Goal: Find specific page/section: Find specific page/section

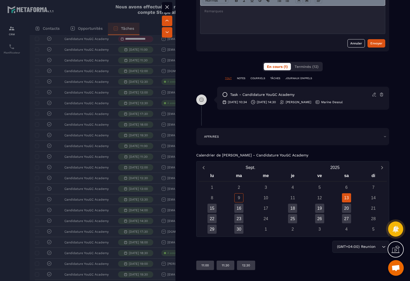
scroll to position [265, 0]
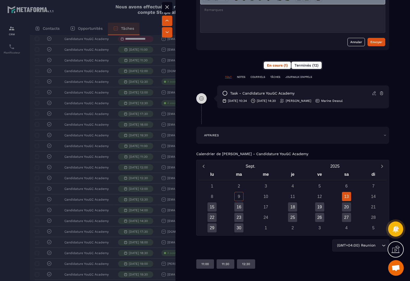
click at [303, 65] on span "Terminés (12)" at bounding box center [307, 65] width 24 height 4
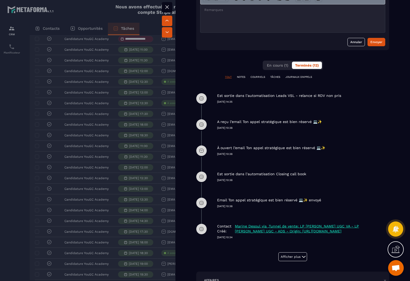
click at [274, 76] on p "TÂCHES" at bounding box center [275, 77] width 10 height 4
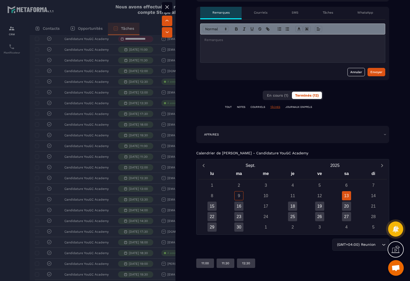
scroll to position [235, 0]
click at [233, 107] on div "TOUT NOTES COURRIELS TÂCHES JOURNAUX D'APPELS" at bounding box center [292, 107] width 193 height 4
click at [227, 106] on p "TOUT" at bounding box center [228, 107] width 7 height 4
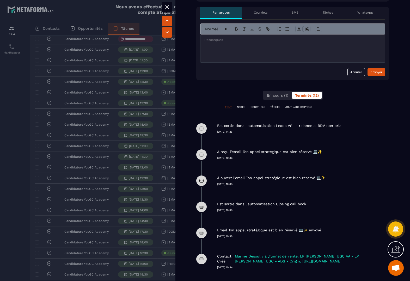
click at [303, 108] on p "JOURNAUX D'APPELS" at bounding box center [299, 107] width 27 height 4
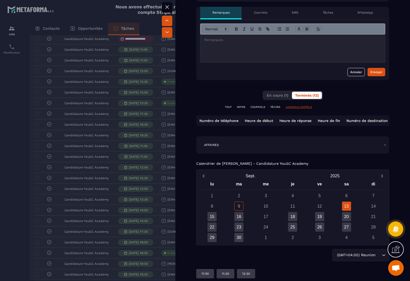
click at [82, 133] on div at bounding box center [205, 140] width 410 height 281
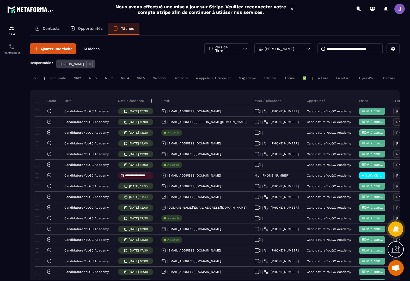
click at [91, 35] on div "Opportunités" at bounding box center [86, 29] width 43 height 13
click at [91, 32] on div "Opportunités" at bounding box center [86, 29] width 43 height 13
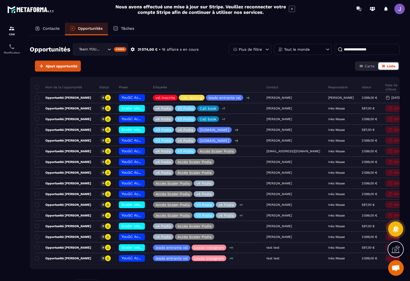
click at [308, 51] on div "Tout le monde" at bounding box center [303, 49] width 58 height 11
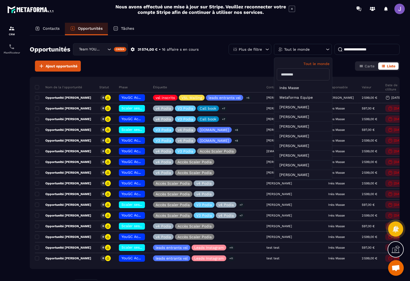
click at [304, 73] on input "text" at bounding box center [303, 74] width 53 height 12
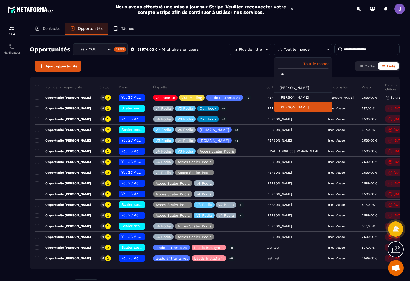
type input "**"
click at [302, 106] on li "[PERSON_NAME]" at bounding box center [303, 107] width 58 height 10
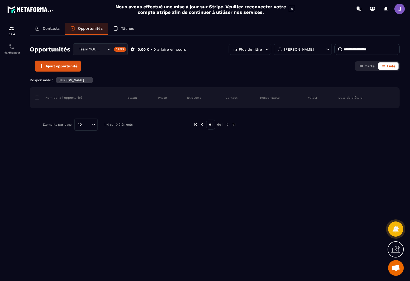
click at [110, 48] on icon "Search for option" at bounding box center [109, 49] width 5 height 5
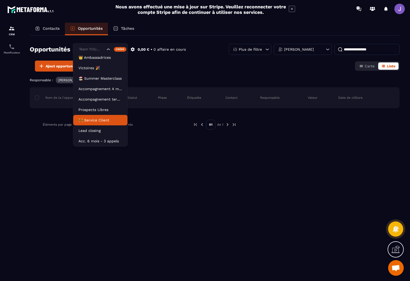
scroll to position [13, 0]
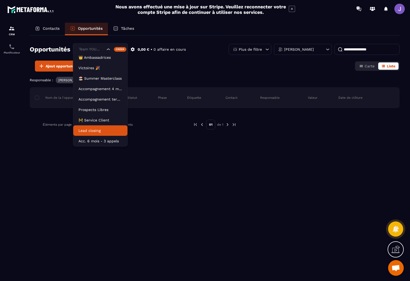
click at [103, 130] on p "Lead closing" at bounding box center [101, 130] width 44 height 5
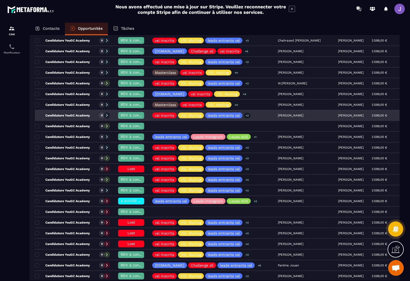
scroll to position [272, 0]
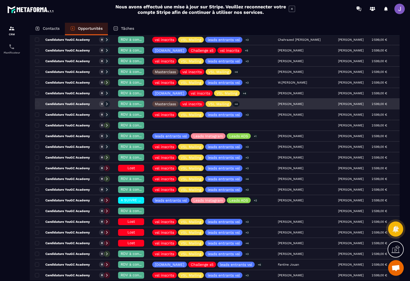
click at [75, 105] on p "Candidature YouGC Academy" at bounding box center [62, 104] width 55 height 4
